Goal: Task Accomplishment & Management: Complete application form

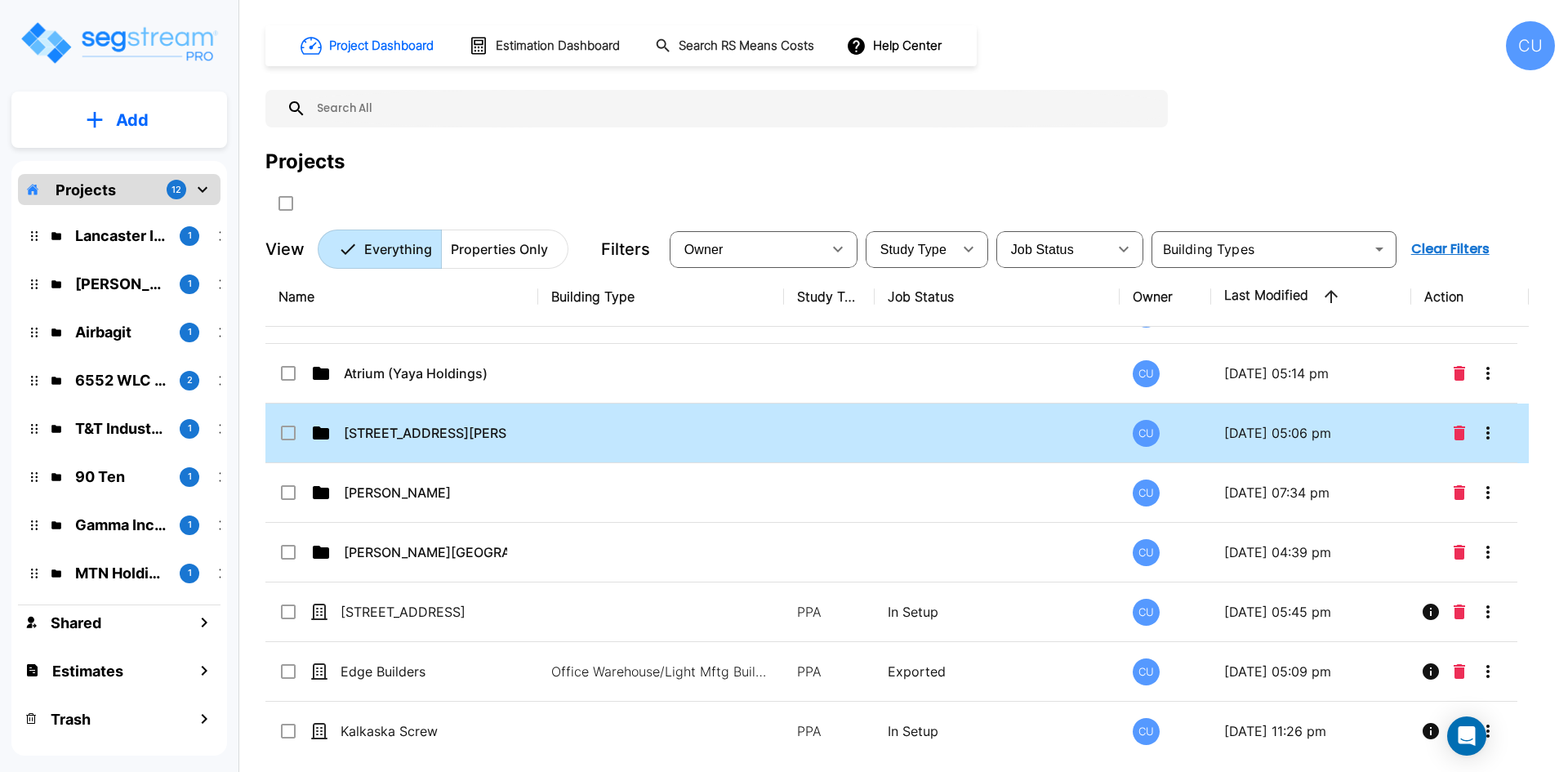
scroll to position [572, 0]
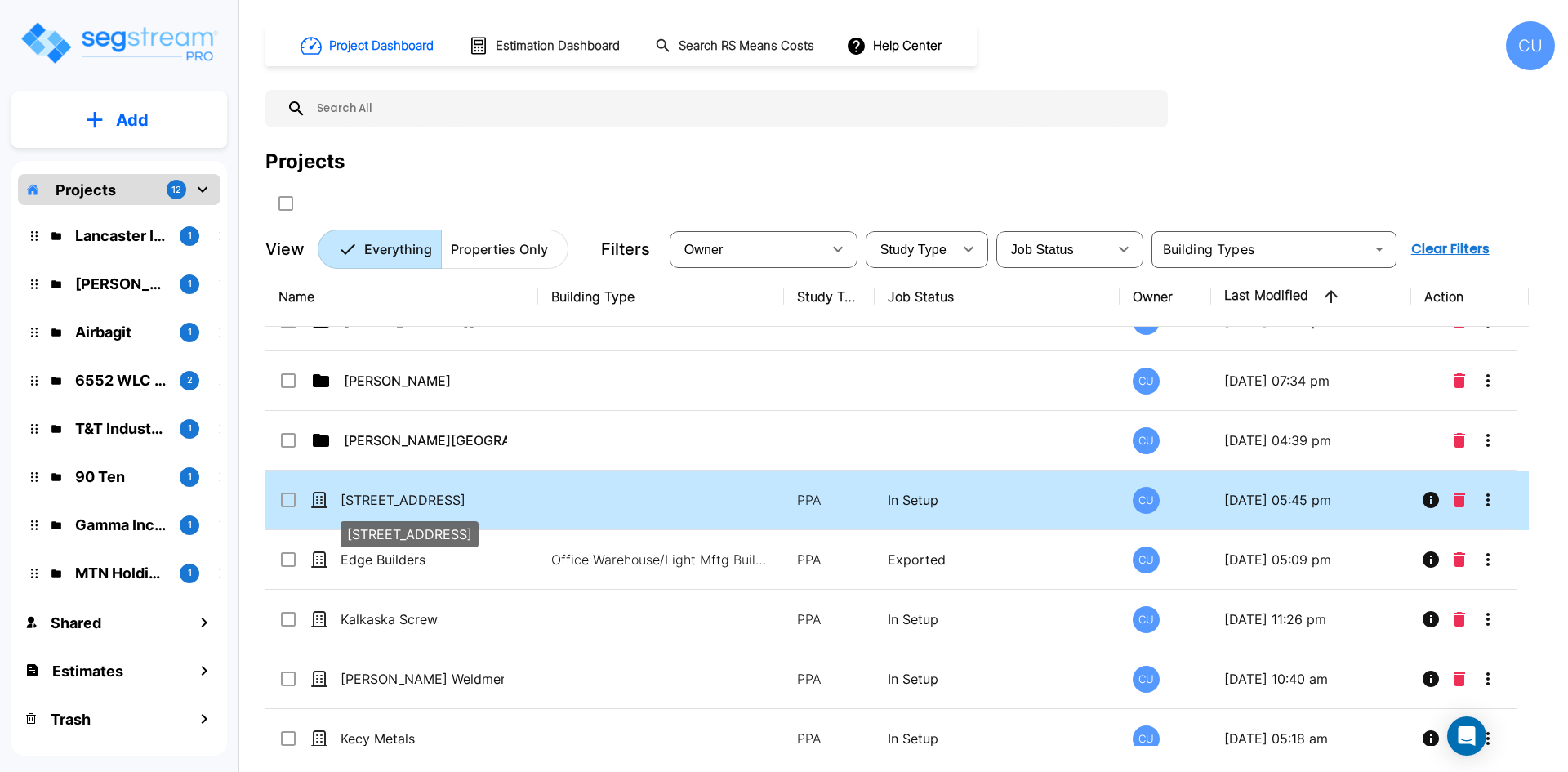
click at [484, 501] on p "122 Paddock Ave, Pismo" at bounding box center [422, 500] width 163 height 19
checkbox input "true"
click at [484, 501] on p "122 Paddock Ave, Pismo" at bounding box center [422, 500] width 163 height 19
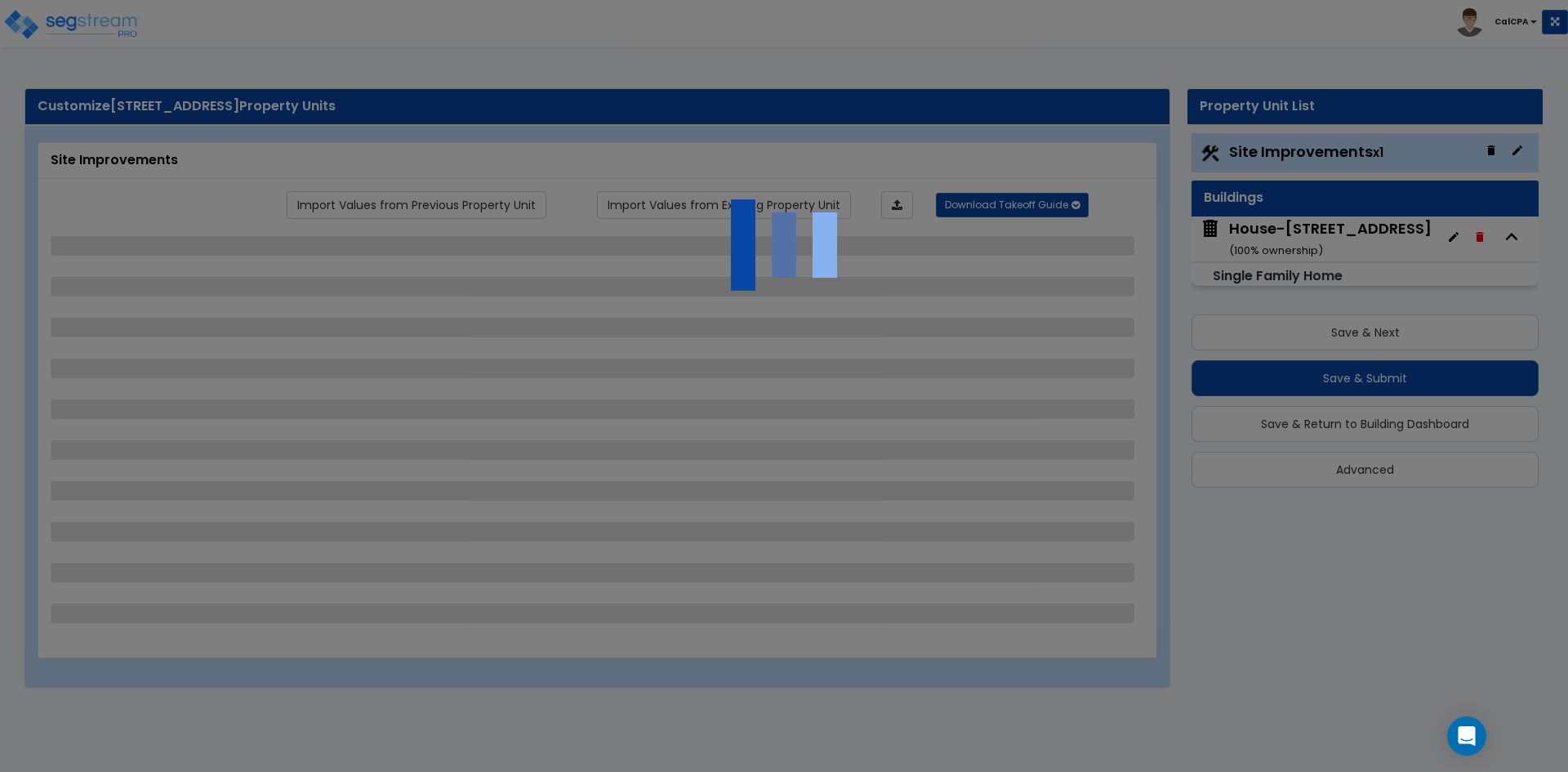
select select "2"
select select "1"
select select "2"
select select "1"
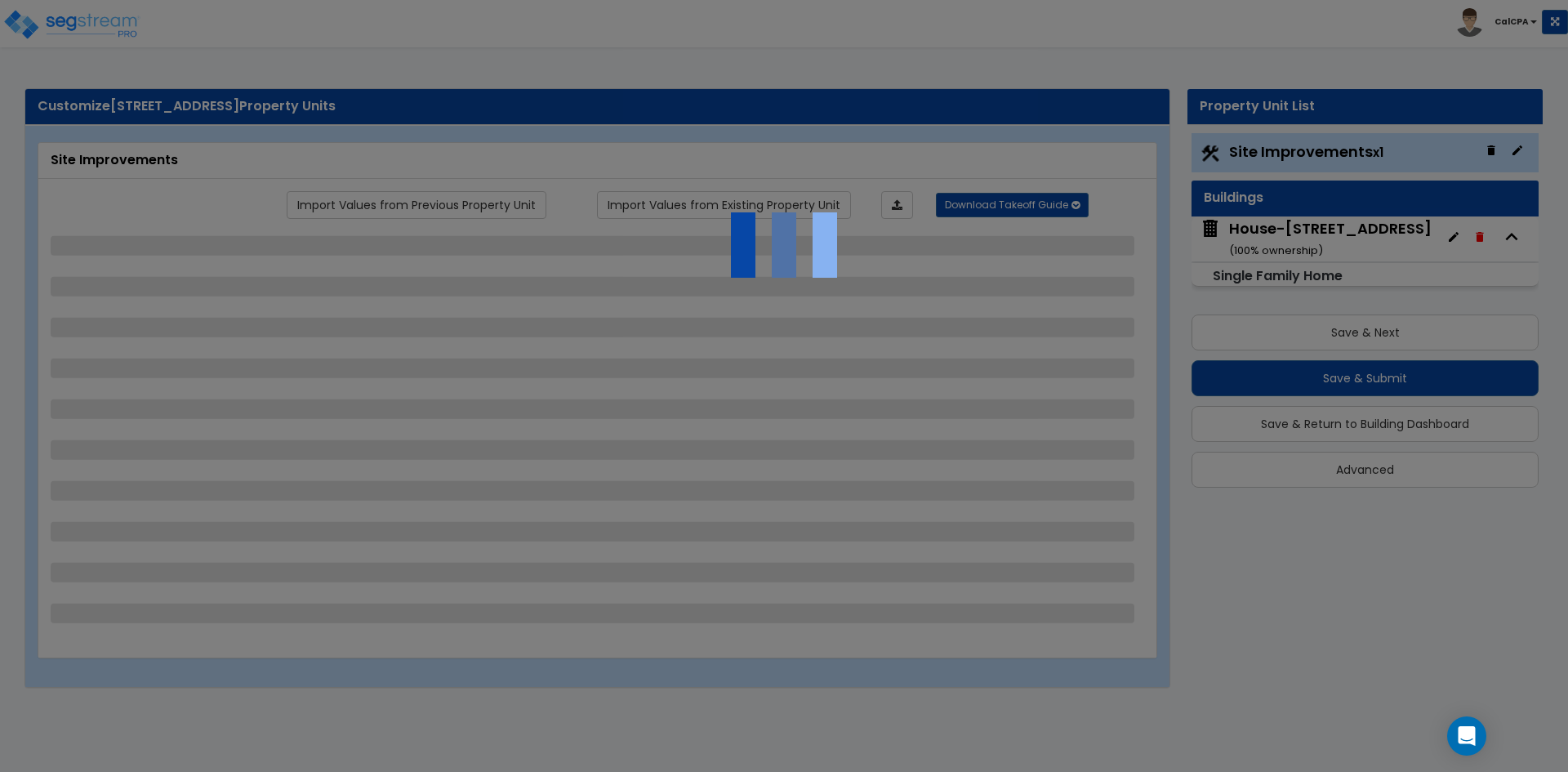
select select "2"
select select "1"
select select "9"
select select "2"
select select "3"
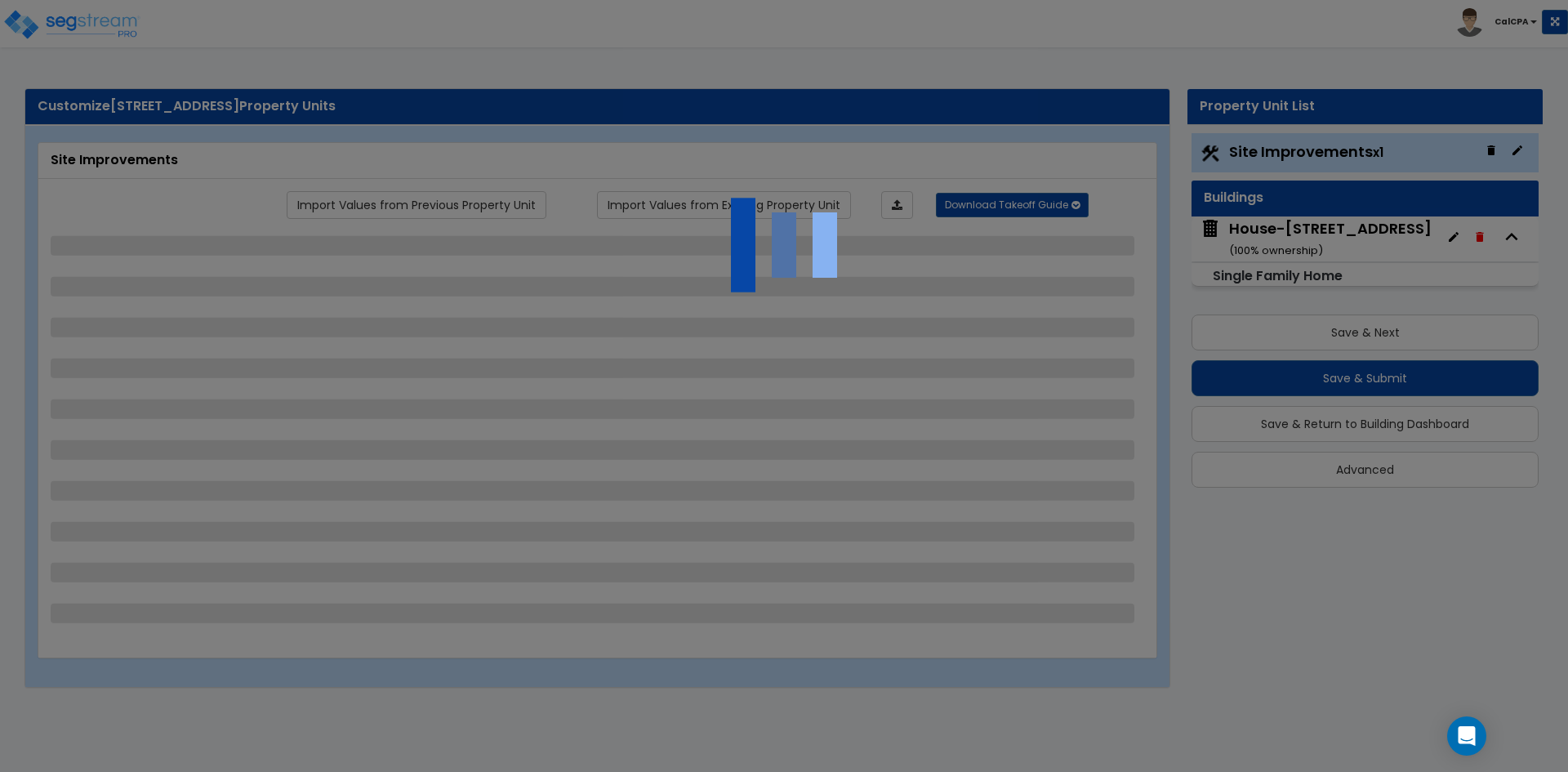
select select "7"
select select "1"
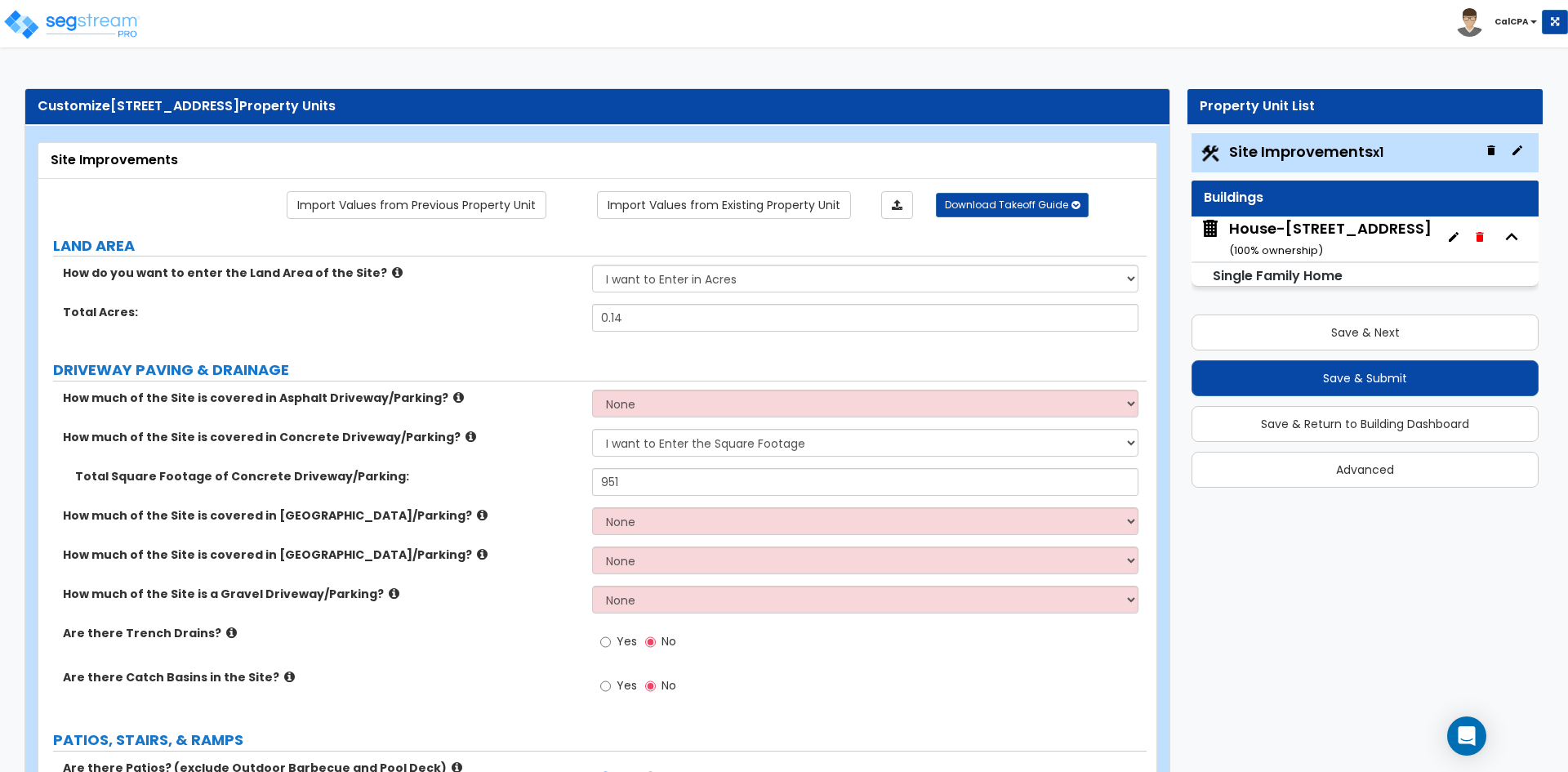
click at [1521, 18] on b "CalCPA" at bounding box center [1511, 22] width 34 height 12
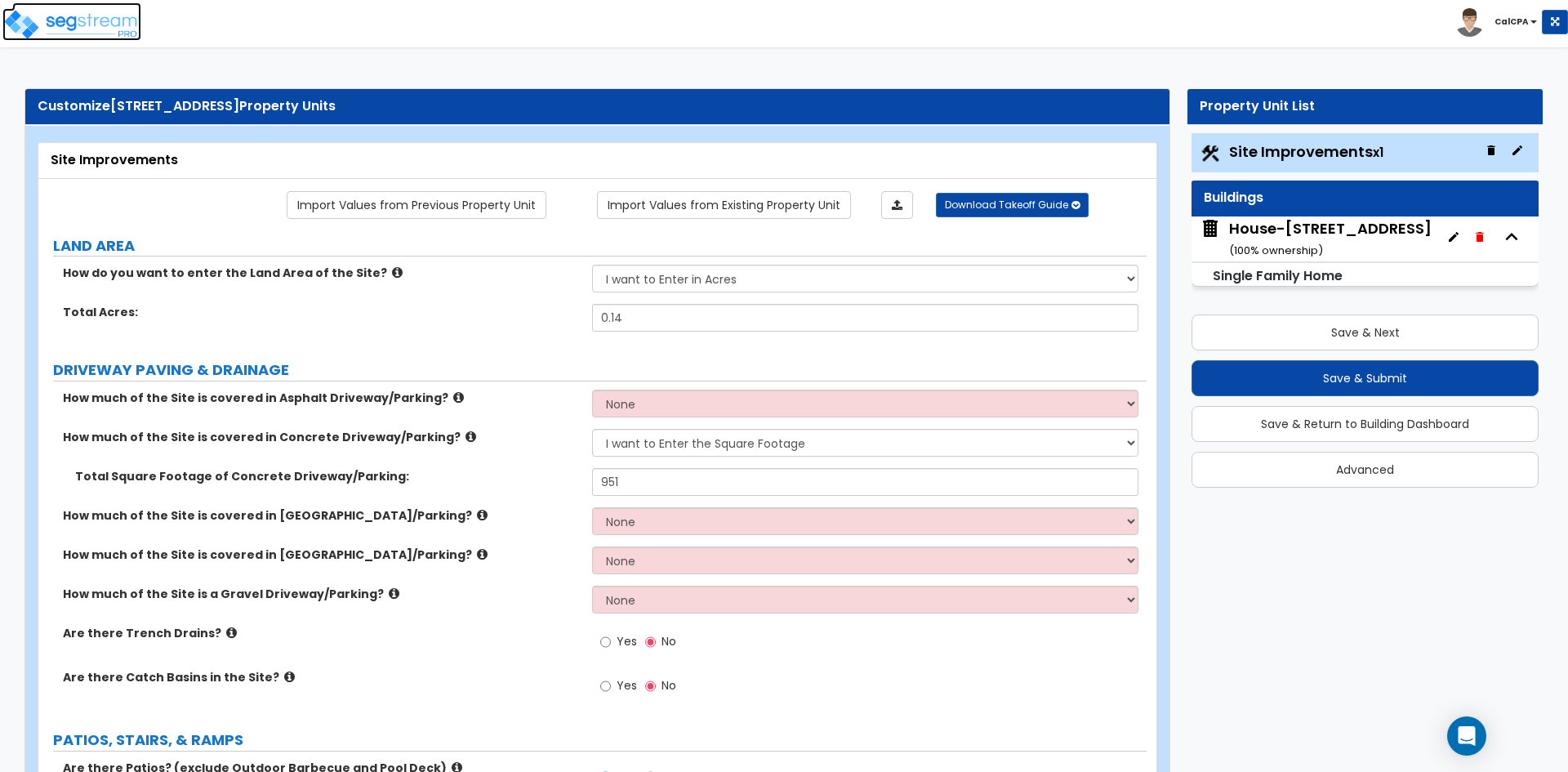
click at [66, 17] on img at bounding box center [72, 24] width 139 height 33
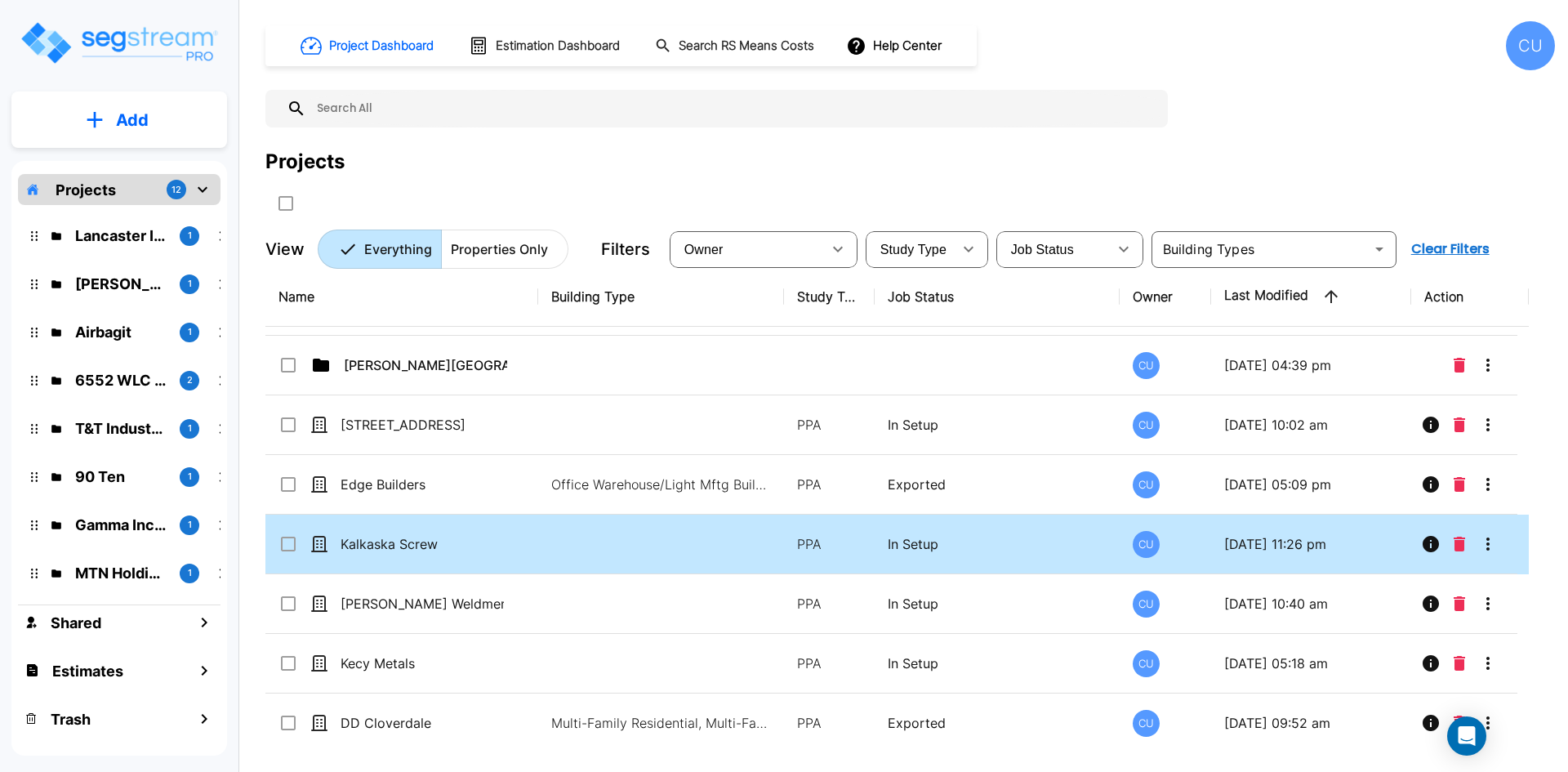
scroll to position [650, 0]
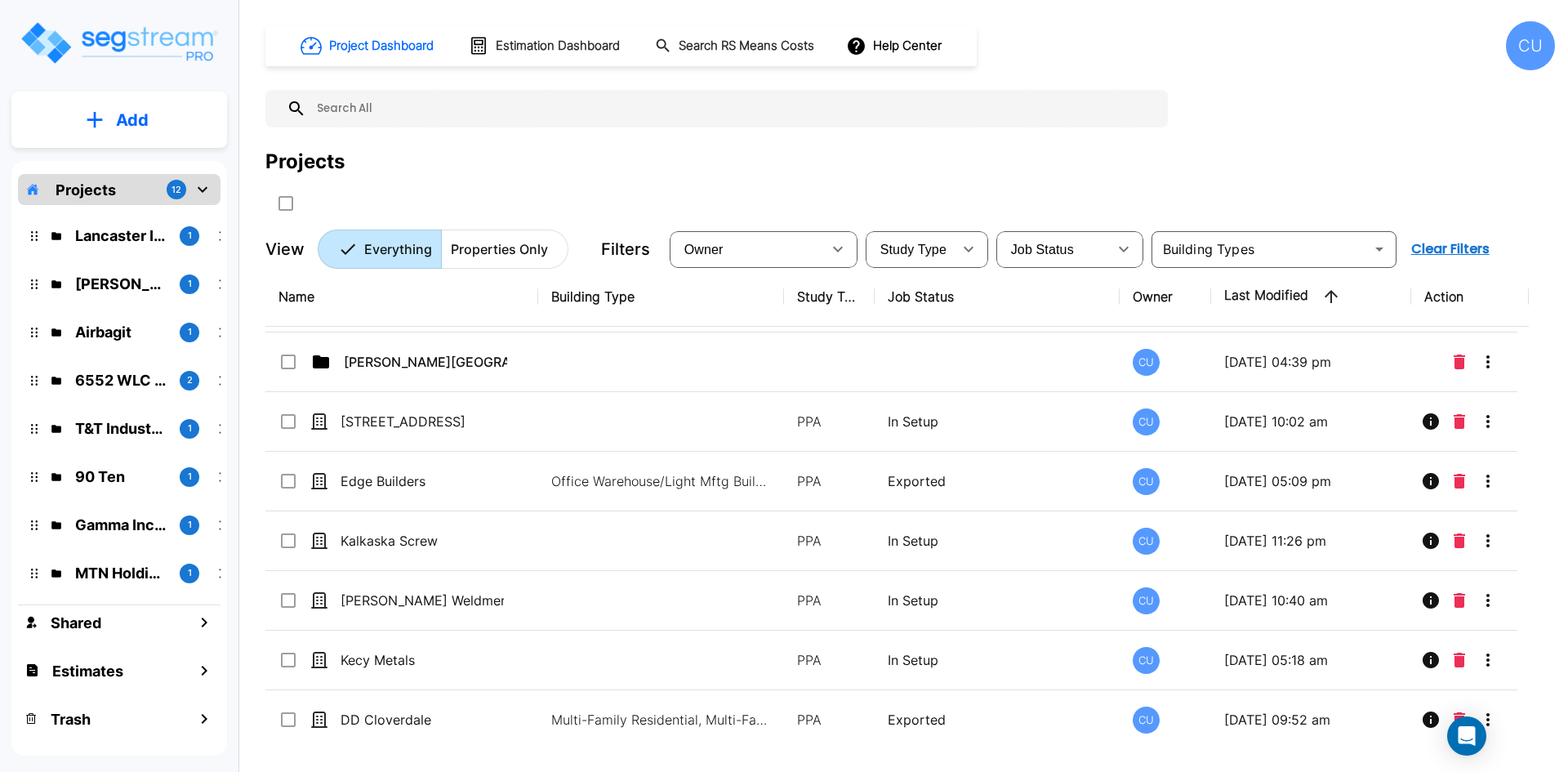
click at [1534, 49] on div "CU" at bounding box center [1531, 46] width 49 height 49
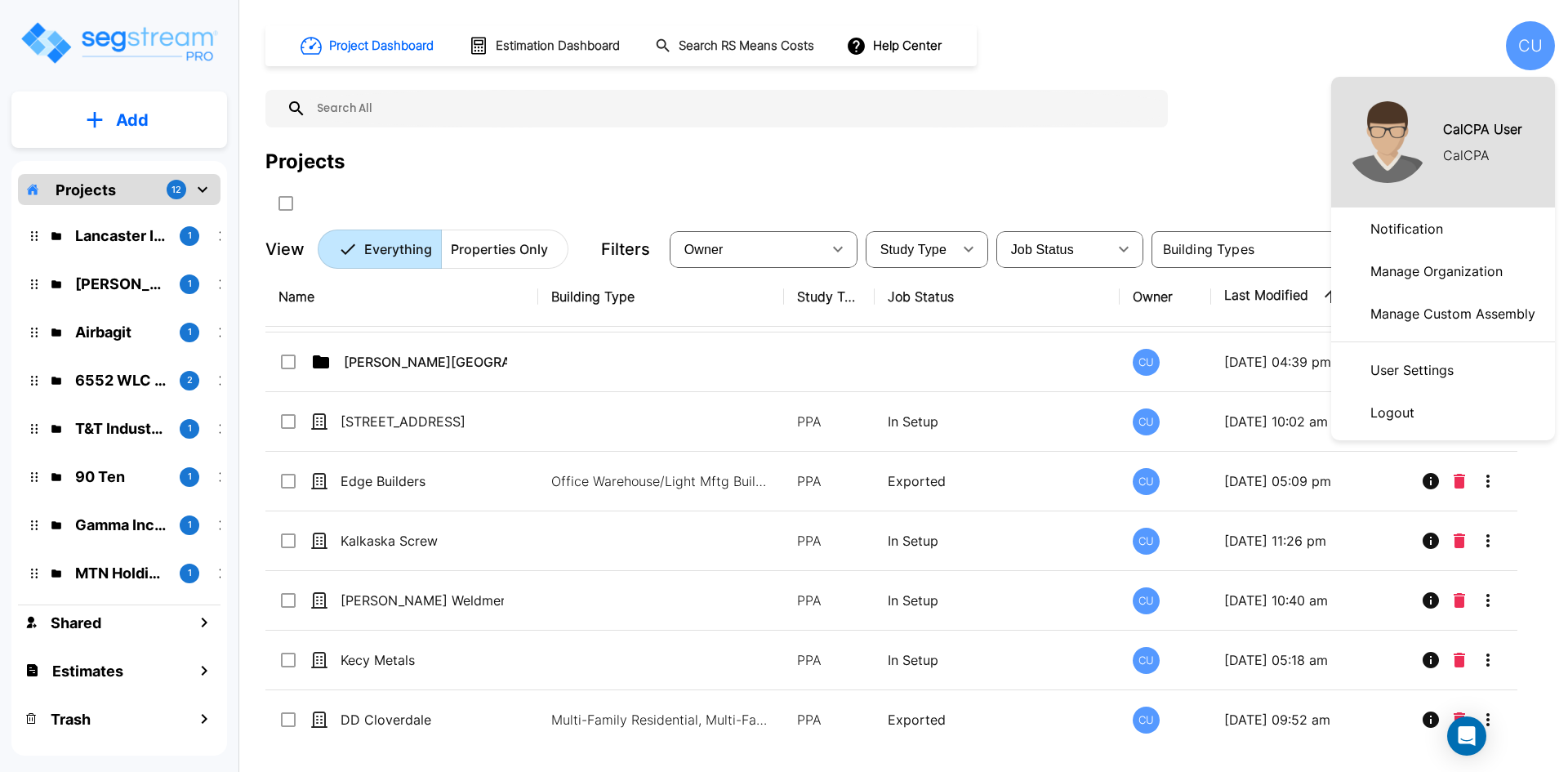
click at [1395, 416] on p "Logout" at bounding box center [1392, 412] width 57 height 33
